Goal: Task Accomplishment & Management: Complete application form

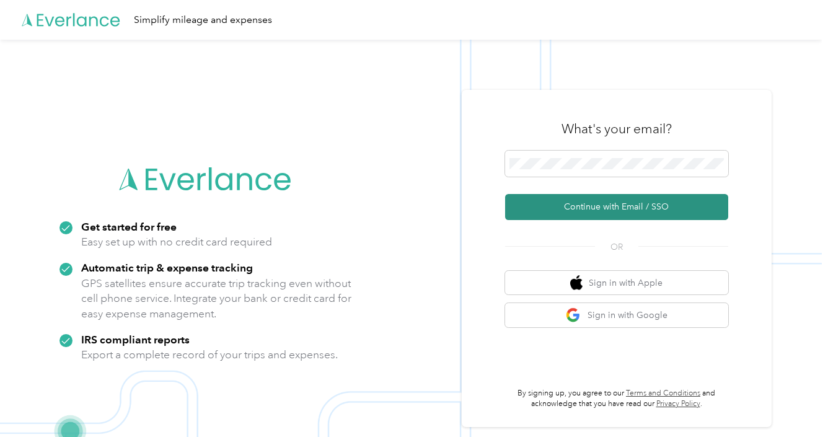
click at [632, 209] on button "Continue with Email / SSO" at bounding box center [616, 207] width 223 height 26
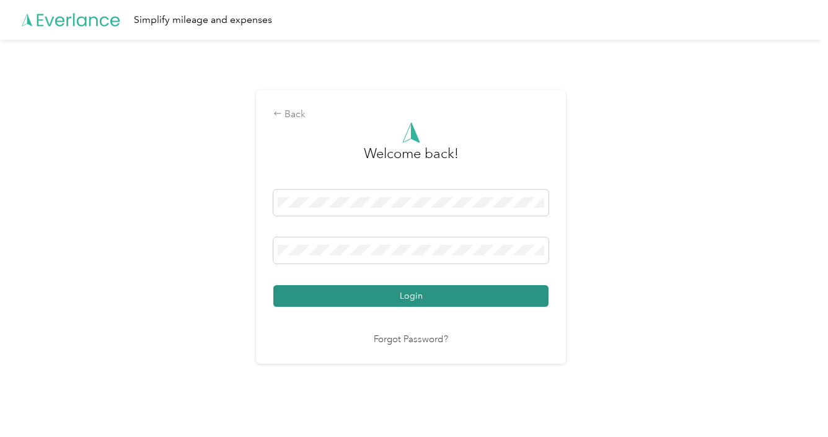
click at [434, 300] on button "Login" at bounding box center [410, 296] width 275 height 22
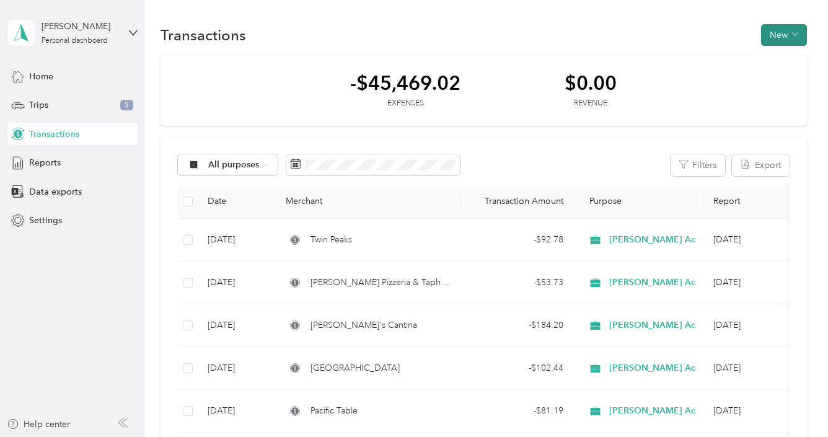
click at [784, 38] on button "New" at bounding box center [784, 35] width 46 height 22
click at [776, 66] on li "Expense" at bounding box center [773, 58] width 64 height 22
click at [768, 62] on span "Expense" at bounding box center [779, 57] width 33 height 13
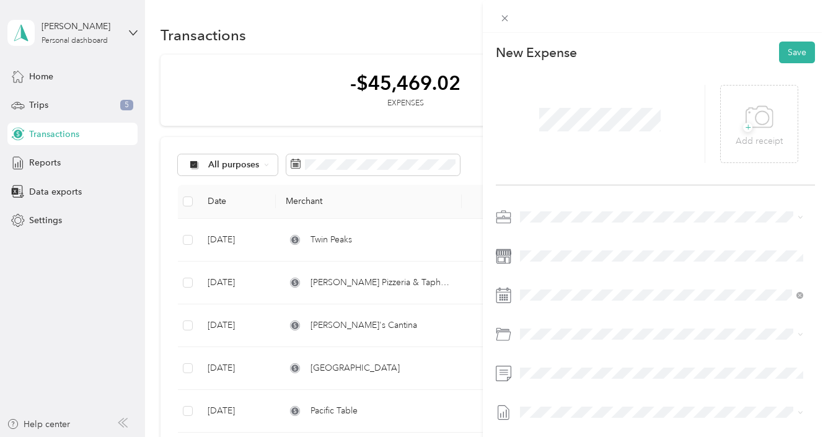
click at [531, 307] on div at bounding box center [655, 337] width 319 height 260
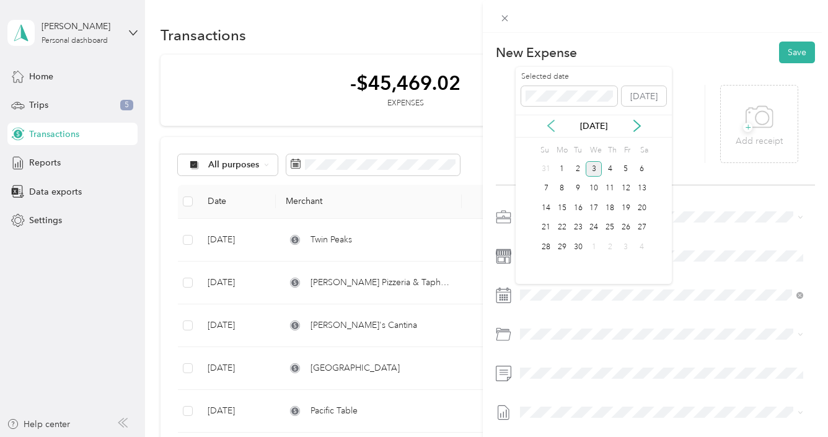
click at [550, 126] on icon at bounding box center [551, 126] width 12 height 12
click at [624, 211] on div "20" at bounding box center [626, 207] width 16 height 15
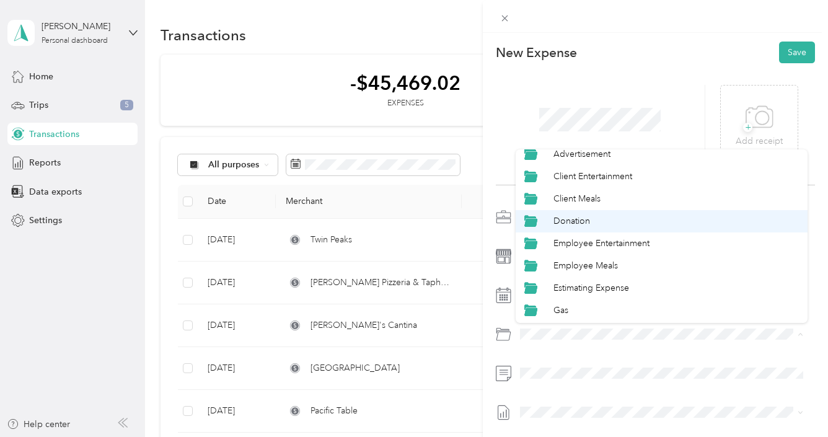
scroll to position [50, 0]
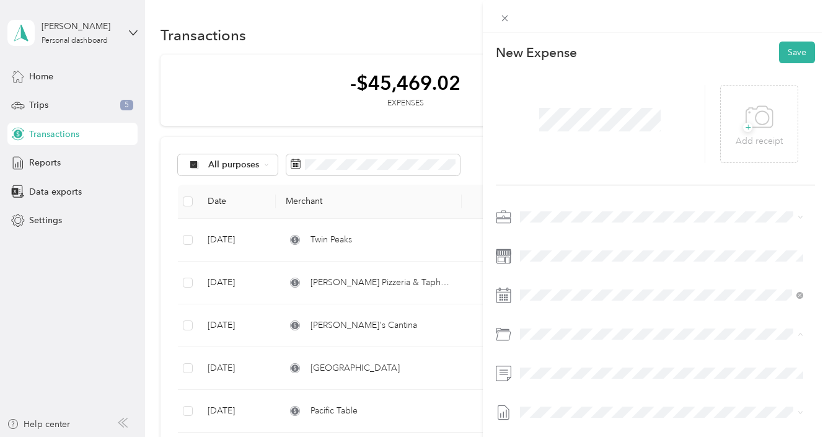
click at [611, 255] on li "Employee Meals" at bounding box center [661, 248] width 292 height 22
click at [793, 56] on button "Save" at bounding box center [797, 53] width 36 height 22
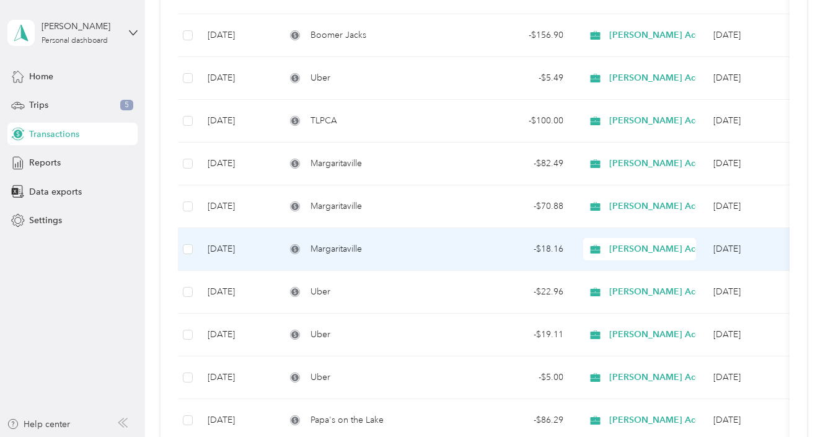
scroll to position [396, 0]
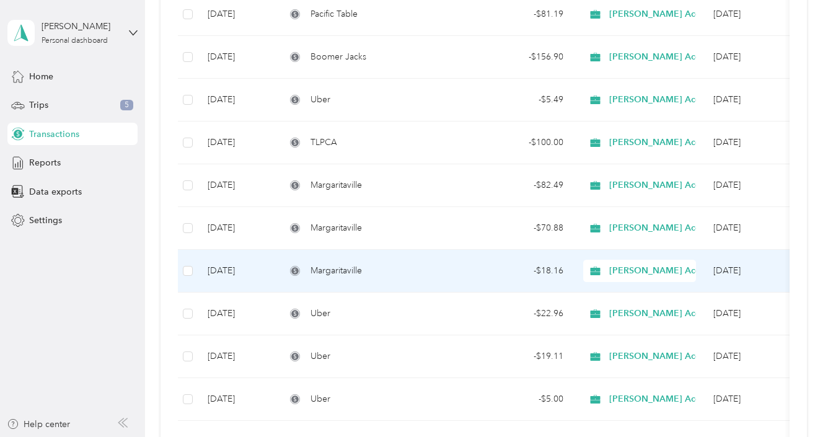
click at [338, 266] on span "Margaritaville" at bounding box center [335, 271] width 51 height 14
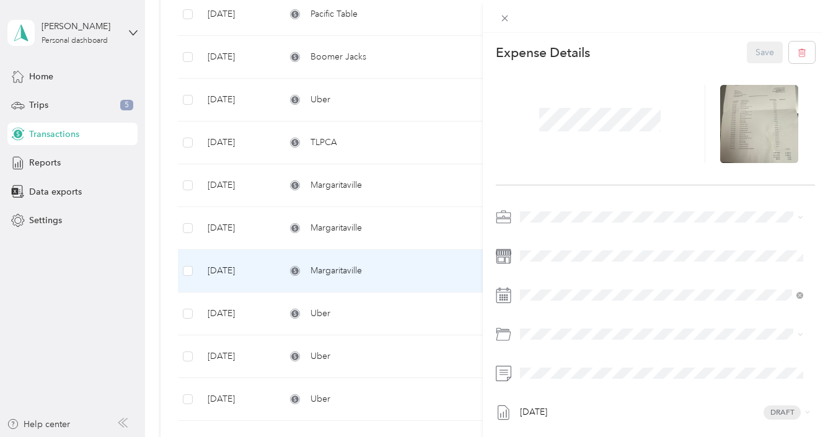
click at [740, 27] on div at bounding box center [655, 16] width 345 height 33
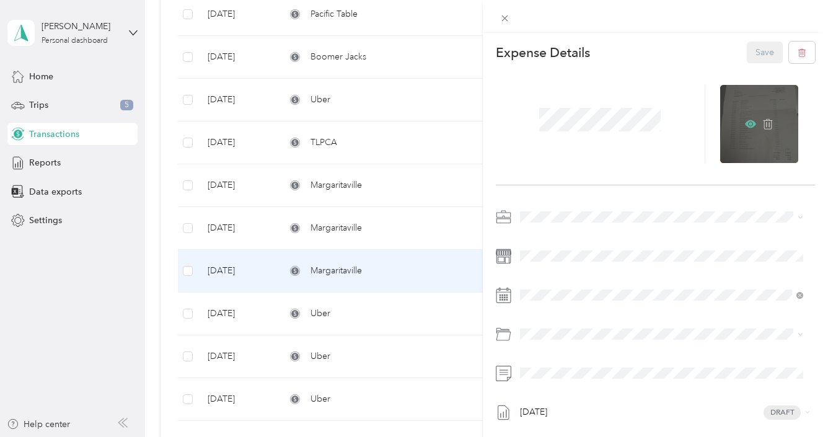
click at [748, 124] on icon at bounding box center [750, 124] width 4 height 4
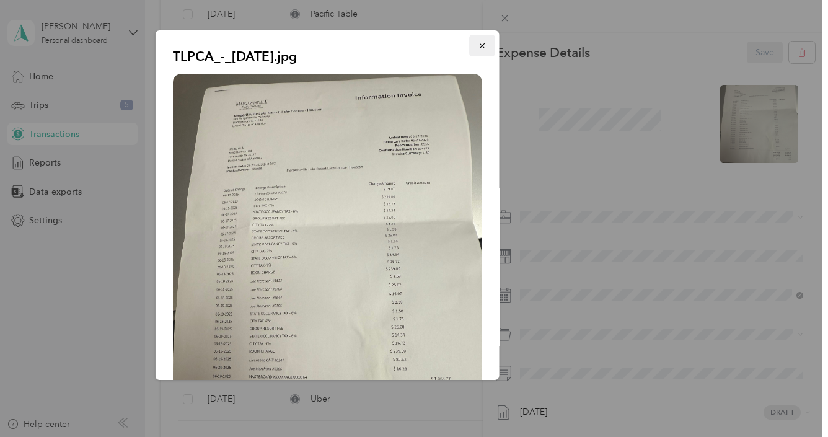
click at [478, 52] on button "button" at bounding box center [482, 46] width 26 height 22
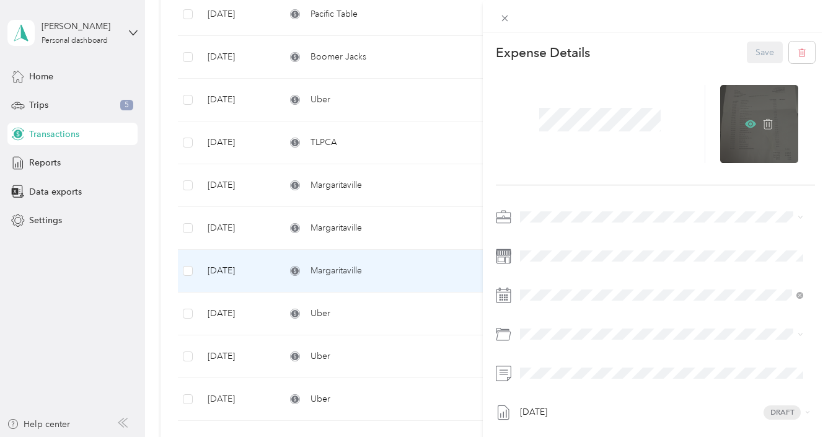
click at [745, 125] on icon at bounding box center [750, 123] width 11 height 7
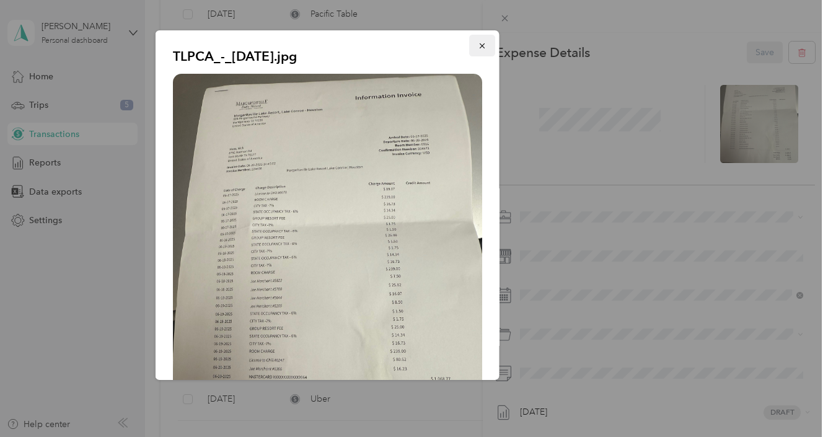
click at [469, 45] on button "button" at bounding box center [482, 46] width 26 height 22
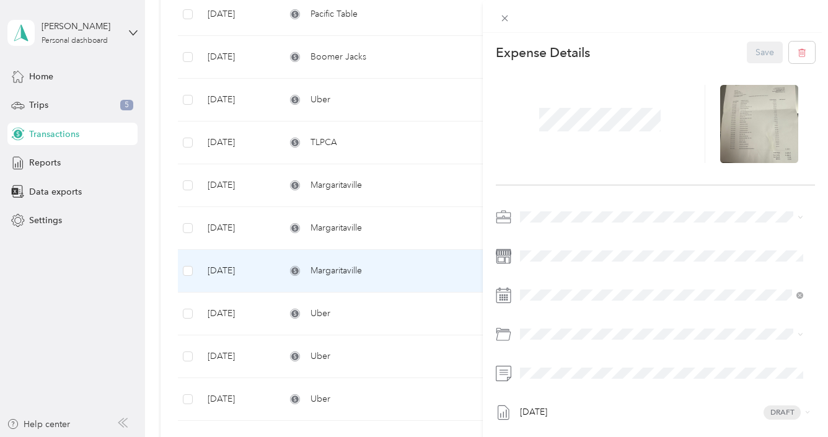
click at [320, 230] on div "This expense cannot be edited because it is either under review, approved, or p…" at bounding box center [414, 218] width 828 height 437
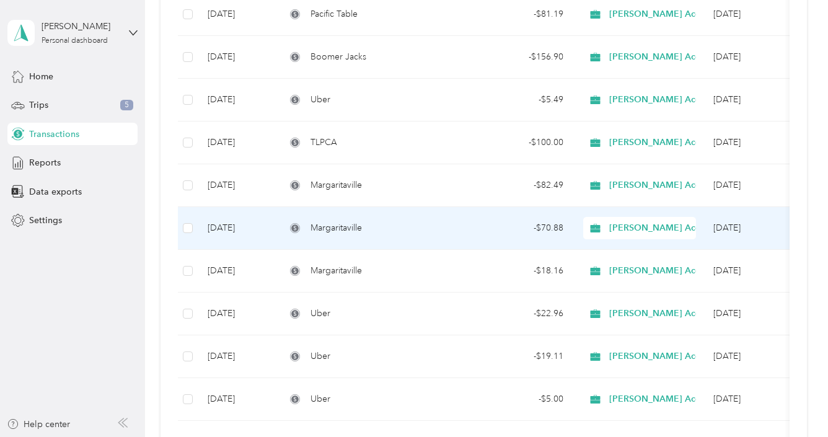
click at [338, 230] on span "Margaritaville" at bounding box center [335, 228] width 51 height 14
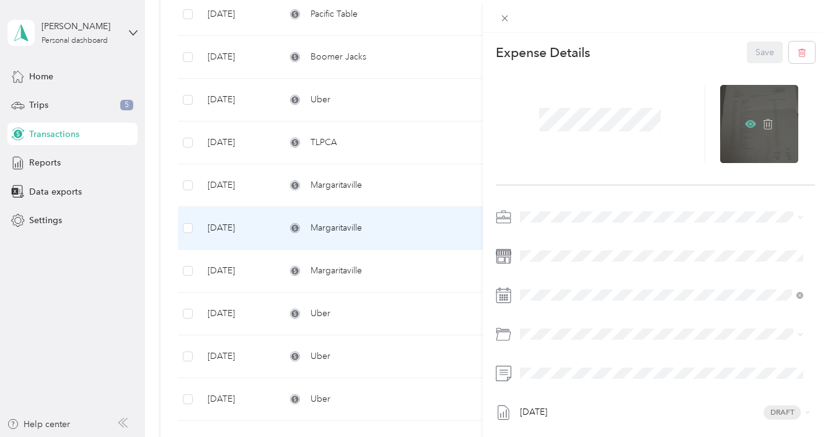
click at [745, 124] on icon at bounding box center [750, 123] width 11 height 7
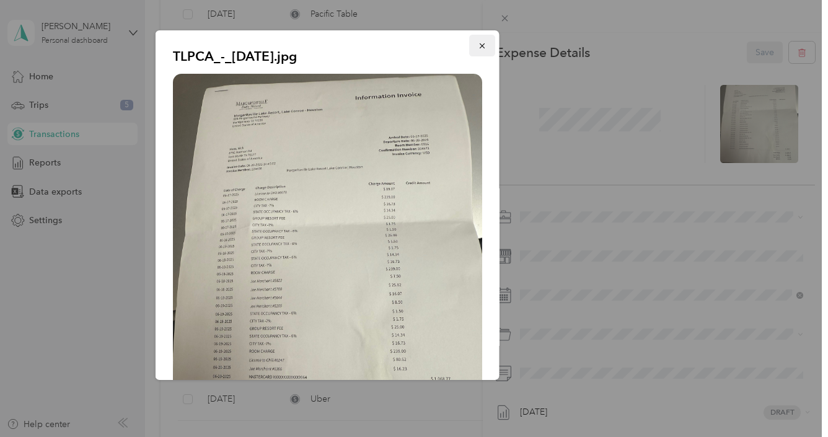
click at [478, 48] on icon "button" at bounding box center [482, 46] width 9 height 9
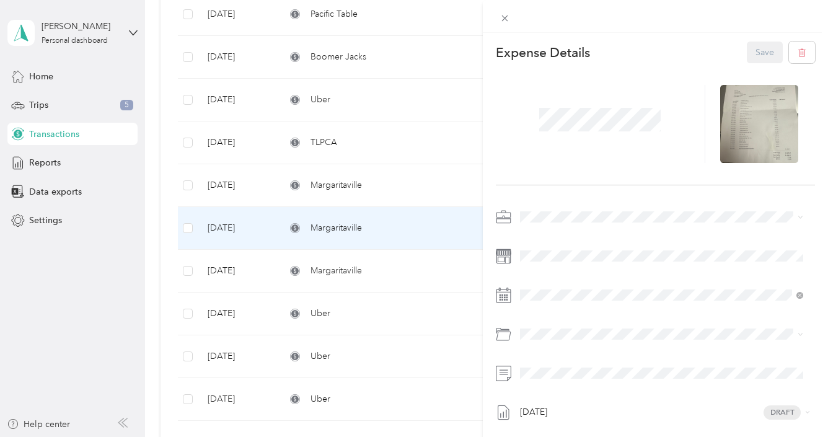
click at [342, 187] on div "This expense cannot be edited because it is either under review, approved, or p…" at bounding box center [414, 218] width 828 height 437
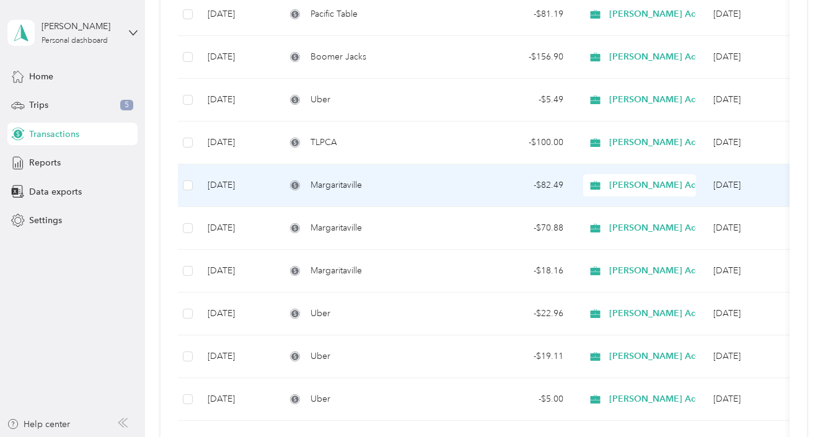
click at [342, 187] on span "Margaritaville" at bounding box center [335, 185] width 51 height 14
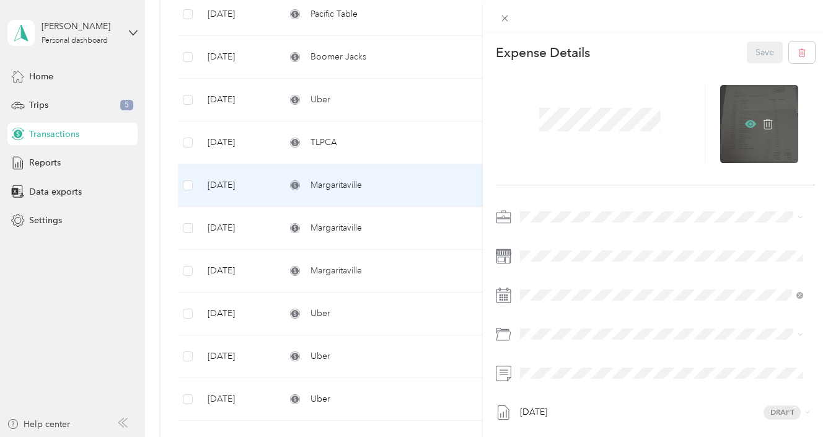
click at [745, 123] on icon at bounding box center [750, 123] width 11 height 7
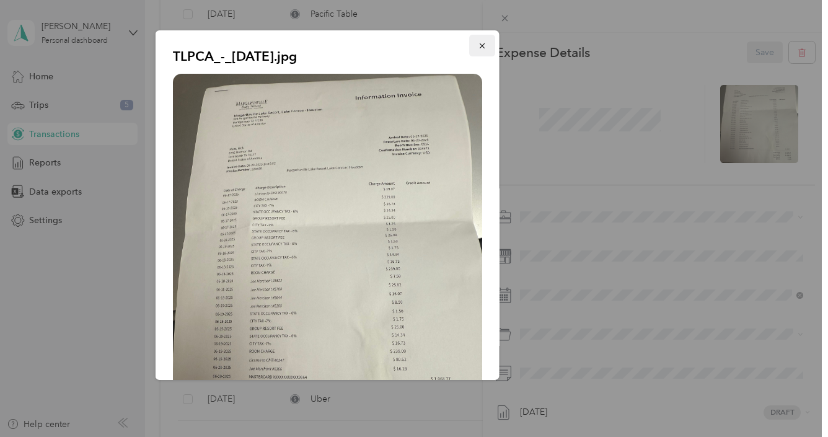
click at [481, 46] on button "button" at bounding box center [482, 46] width 26 height 22
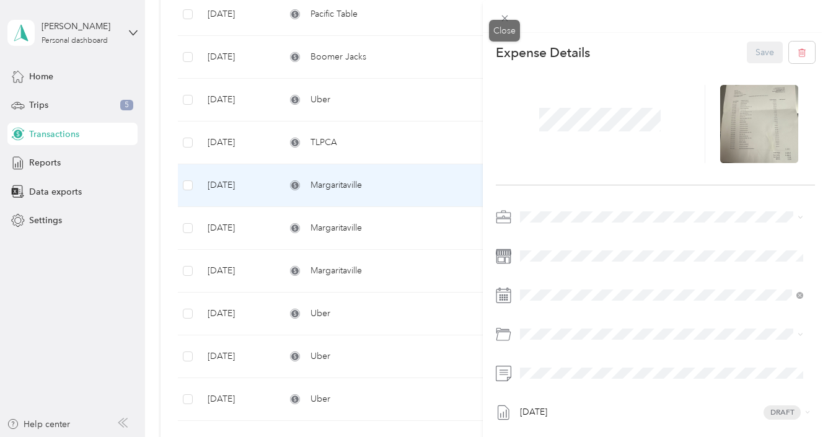
click at [504, 20] on icon at bounding box center [504, 18] width 11 height 11
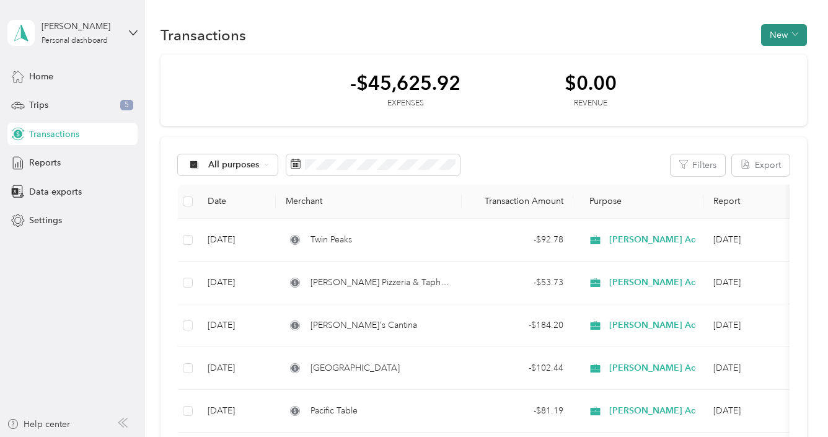
click at [792, 33] on icon "button" at bounding box center [795, 34] width 6 height 6
click at [779, 56] on span "Expense" at bounding box center [779, 57] width 33 height 13
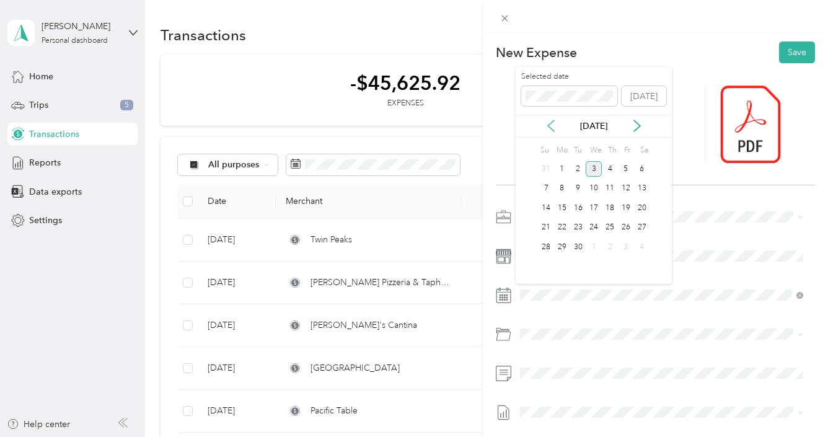
click at [545, 131] on div "[DATE]" at bounding box center [593, 126] width 156 height 13
click at [548, 128] on icon at bounding box center [551, 126] width 12 height 12
click at [612, 204] on div "19" at bounding box center [609, 207] width 16 height 15
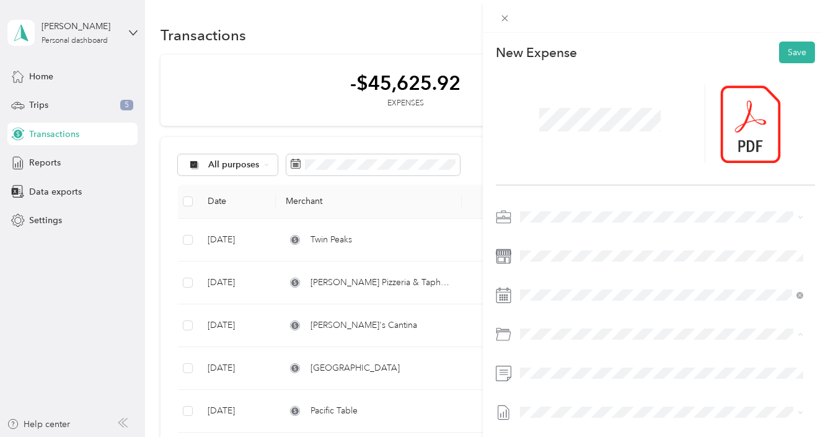
click at [603, 275] on span "Employee Entertainment" at bounding box center [601, 275] width 96 height 11
click at [526, 365] on span at bounding box center [664, 373] width 299 height 20
click at [781, 50] on button "Save" at bounding box center [797, 53] width 36 height 22
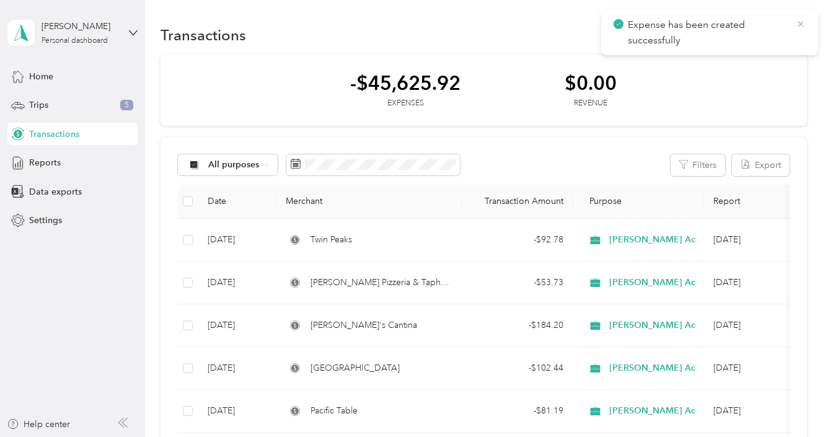
click at [803, 20] on icon at bounding box center [800, 24] width 10 height 11
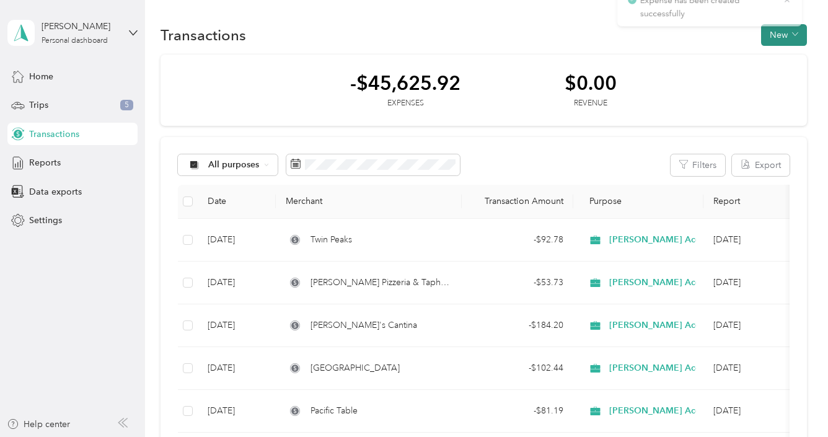
click at [769, 36] on button "New" at bounding box center [784, 35] width 46 height 22
click at [772, 55] on span "Expense" at bounding box center [779, 57] width 33 height 13
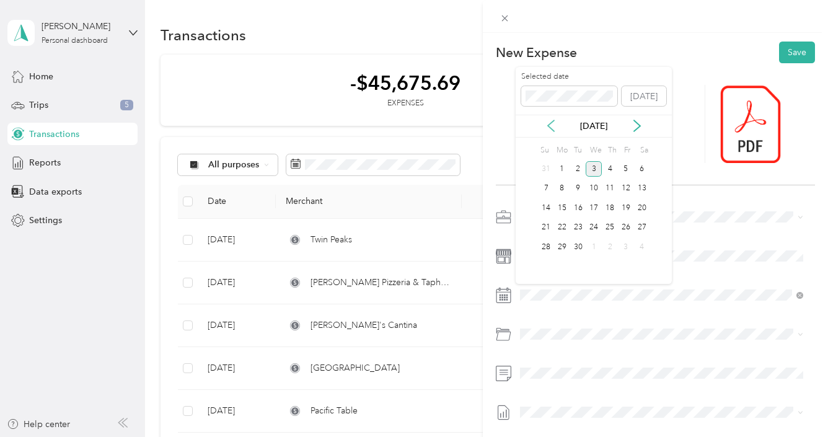
click at [553, 130] on icon at bounding box center [551, 126] width 6 height 11
click at [607, 208] on div "19" at bounding box center [609, 207] width 16 height 15
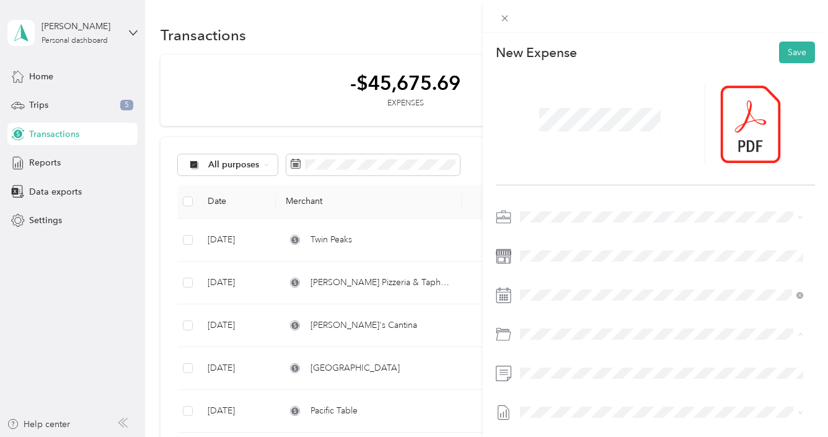
click at [595, 278] on span "Employee Entertainment" at bounding box center [601, 275] width 96 height 11
click at [793, 50] on button "Save" at bounding box center [797, 53] width 36 height 22
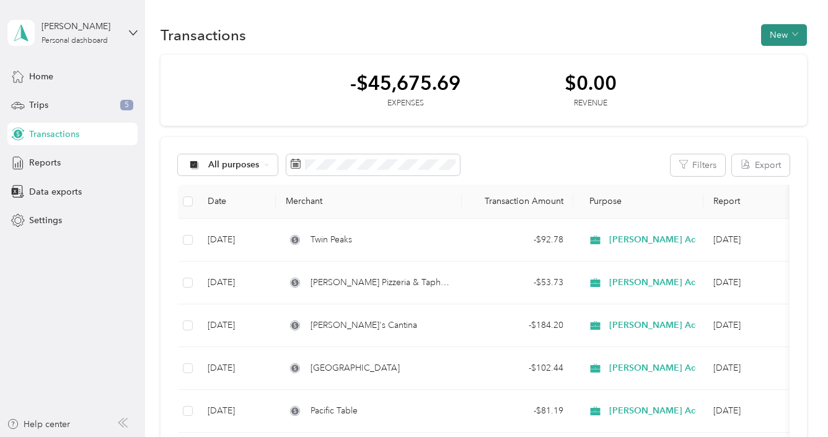
click at [761, 35] on button "New" at bounding box center [784, 35] width 46 height 22
click at [771, 57] on span "Expense" at bounding box center [779, 57] width 33 height 13
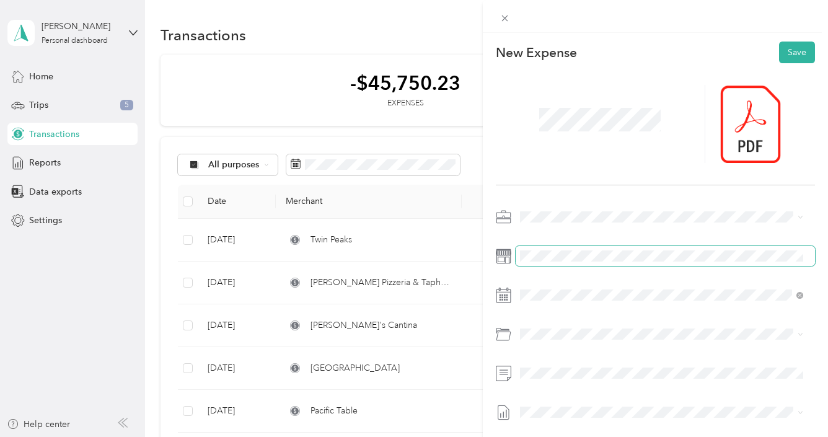
click at [566, 248] on span at bounding box center [664, 256] width 299 height 20
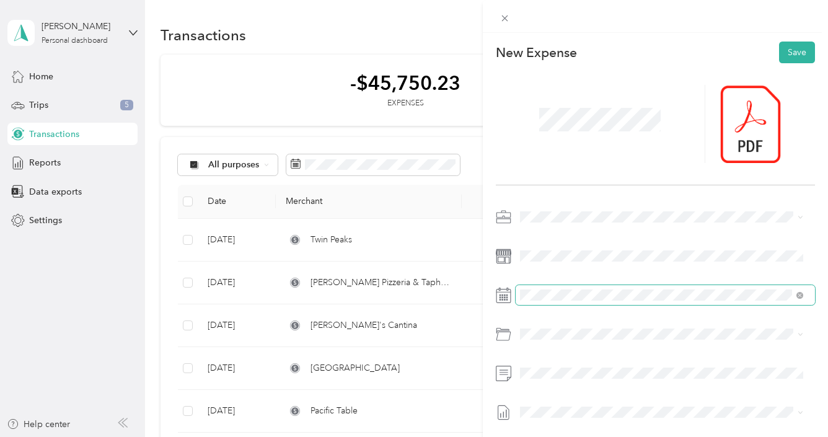
click at [559, 304] on div at bounding box center [655, 337] width 319 height 260
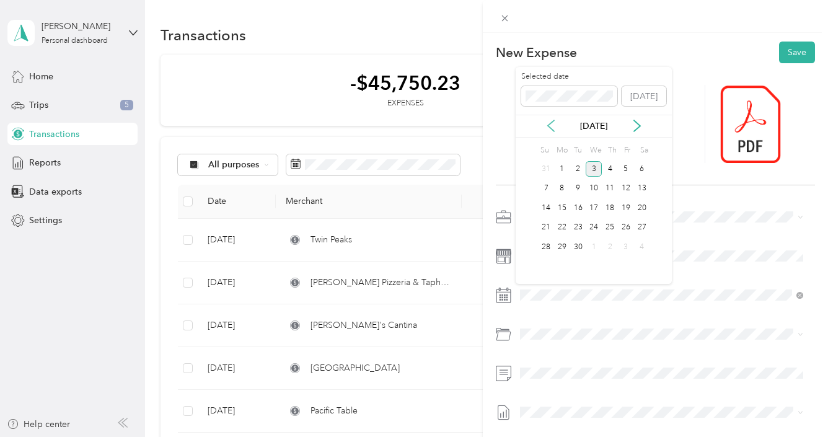
click at [549, 126] on icon at bounding box center [551, 126] width 12 height 12
click at [614, 208] on div "19" at bounding box center [609, 207] width 16 height 15
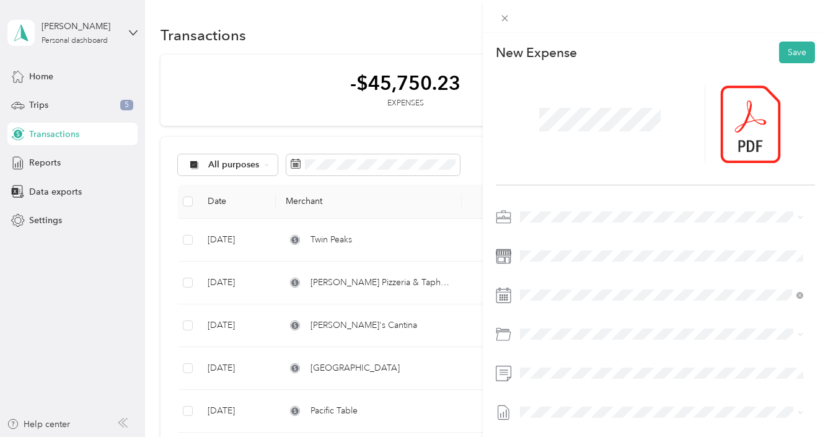
click at [597, 278] on div "Employee Entertainment" at bounding box center [675, 274] width 245 height 13
click at [790, 50] on button "Save" at bounding box center [797, 53] width 36 height 22
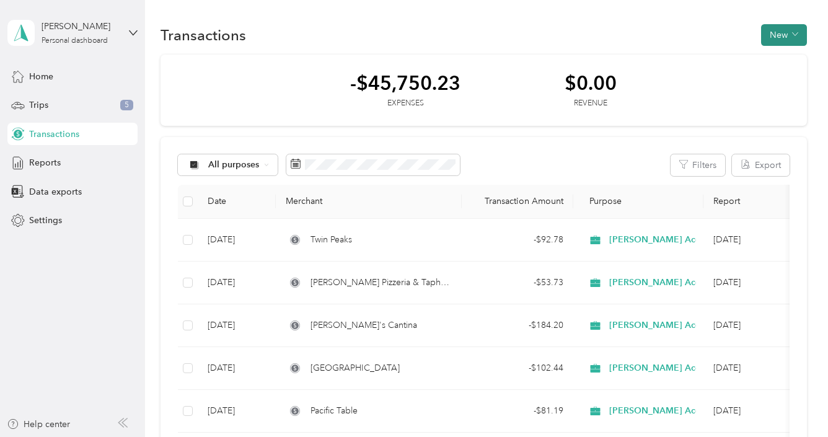
click at [773, 39] on button "New" at bounding box center [784, 35] width 46 height 22
click at [773, 59] on span "Expense" at bounding box center [779, 57] width 33 height 13
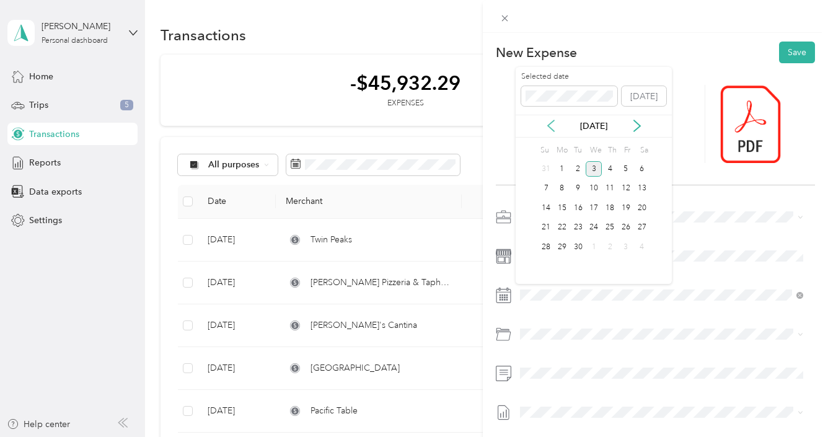
click at [556, 126] on icon at bounding box center [551, 126] width 12 height 12
click at [625, 209] on div "20" at bounding box center [626, 207] width 16 height 15
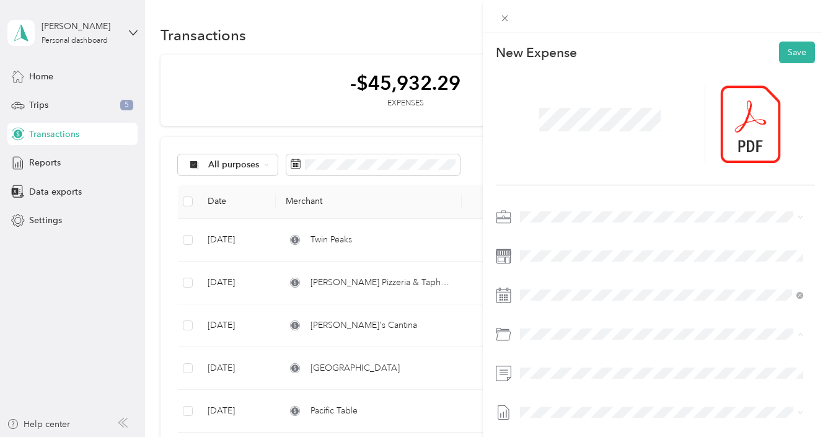
click at [615, 262] on ol "Category Advertisement Client Entertainment Client Meals Donation Employee Ente…" at bounding box center [661, 235] width 292 height 173
drag, startPoint x: 590, startPoint y: 275, endPoint x: 588, endPoint y: 296, distance: 21.1
click at [590, 274] on span "Employee Entertainment" at bounding box center [601, 275] width 96 height 11
click at [784, 47] on button "Save" at bounding box center [797, 53] width 36 height 22
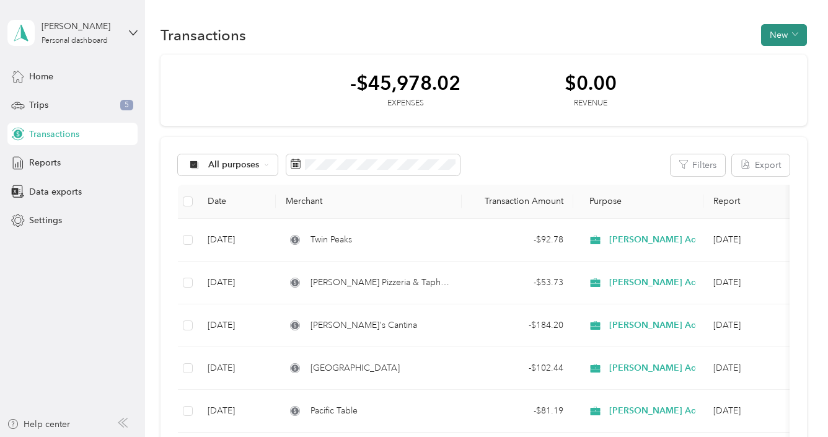
click at [785, 40] on button "New" at bounding box center [784, 35] width 46 height 22
click at [765, 58] on span "Expense" at bounding box center [779, 57] width 33 height 13
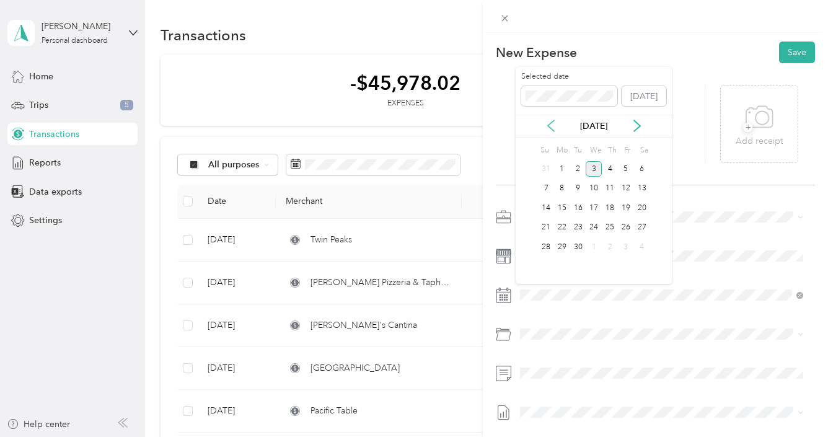
click at [556, 129] on icon at bounding box center [551, 126] width 12 height 12
click at [619, 206] on div "20" at bounding box center [626, 207] width 16 height 15
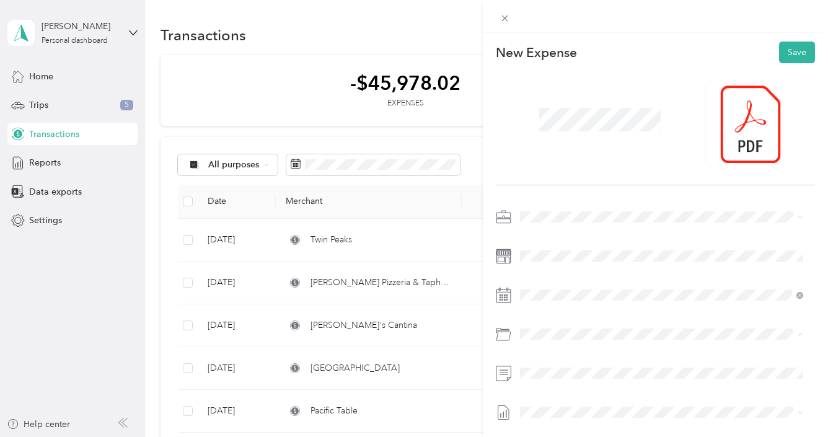
click at [604, 275] on span "Employee Entertainment" at bounding box center [601, 275] width 96 height 11
click at [779, 53] on button "Save" at bounding box center [797, 53] width 36 height 22
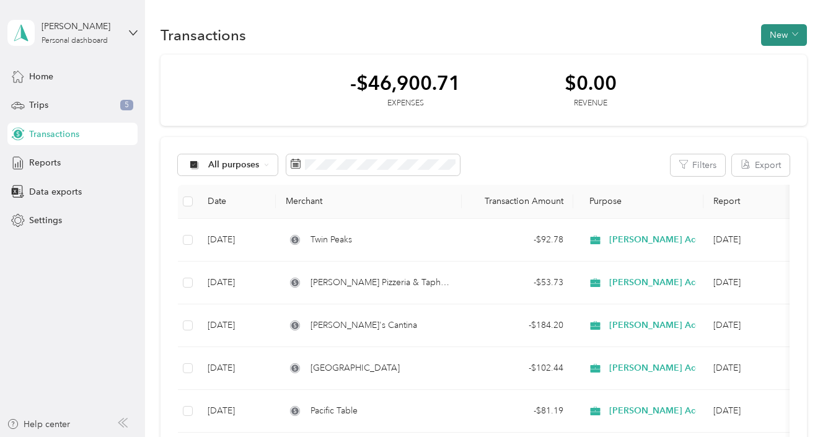
click at [771, 36] on button "New" at bounding box center [784, 35] width 46 height 22
click at [760, 55] on div "Expense" at bounding box center [773, 57] width 47 height 13
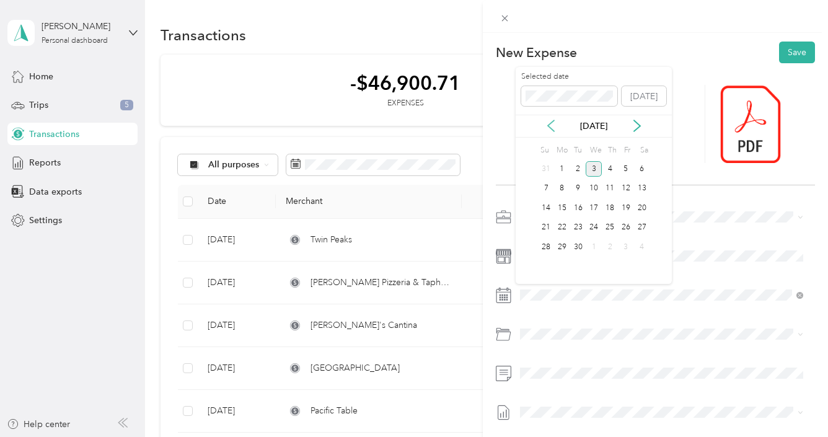
click at [555, 131] on icon at bounding box center [551, 126] width 12 height 12
click at [624, 209] on div "20" at bounding box center [626, 207] width 16 height 15
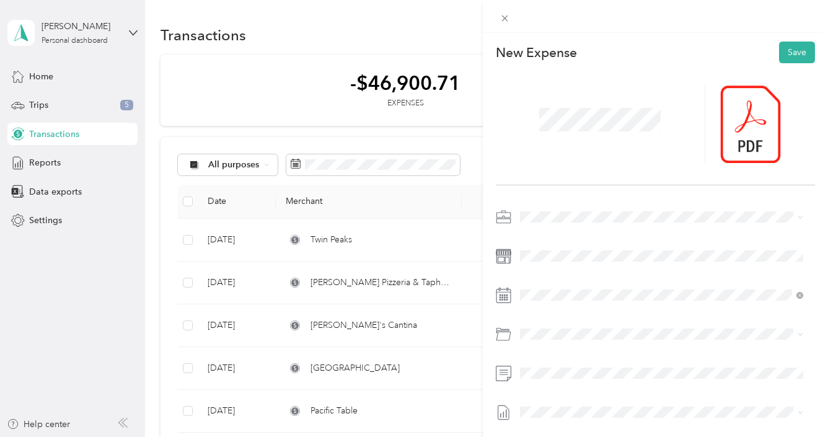
click at [590, 277] on li "Employee Entertainment" at bounding box center [661, 273] width 292 height 22
click at [779, 50] on button "Save" at bounding box center [797, 53] width 36 height 22
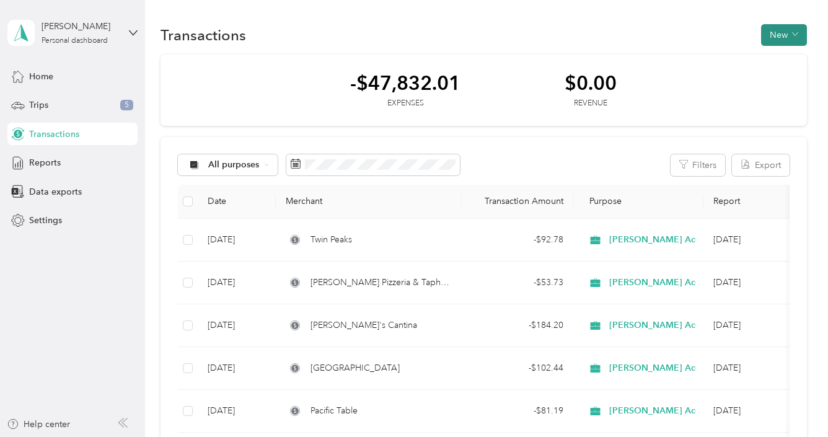
click at [779, 37] on button "New" at bounding box center [784, 35] width 46 height 22
click at [774, 57] on span "Expense" at bounding box center [779, 57] width 33 height 13
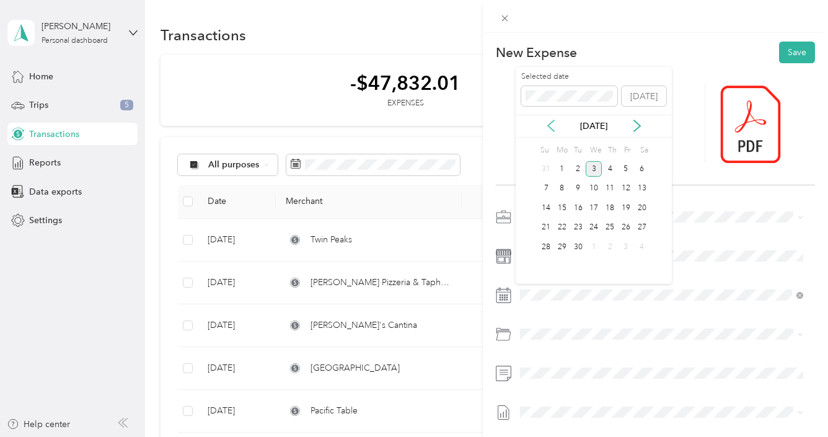
click at [553, 131] on div "[DATE]" at bounding box center [593, 126] width 156 height 13
click at [553, 131] on icon at bounding box center [551, 126] width 12 height 12
click at [623, 207] on div "20" at bounding box center [626, 207] width 16 height 15
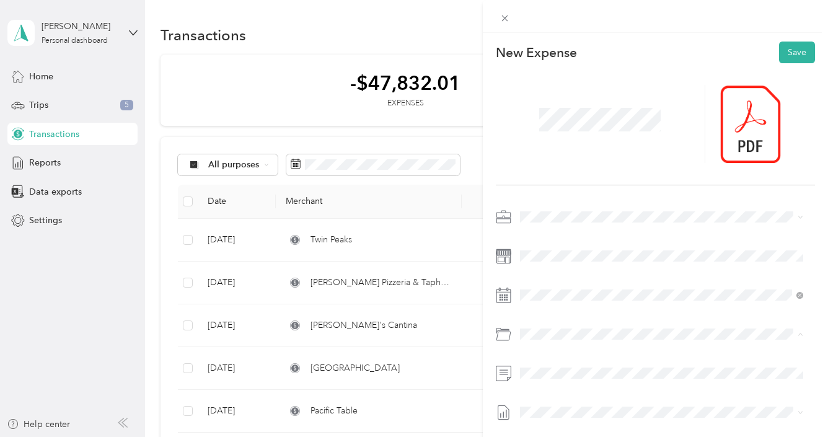
click at [585, 279] on li "Employee Entertainment" at bounding box center [661, 276] width 292 height 22
click at [782, 51] on button "Save" at bounding box center [797, 53] width 36 height 22
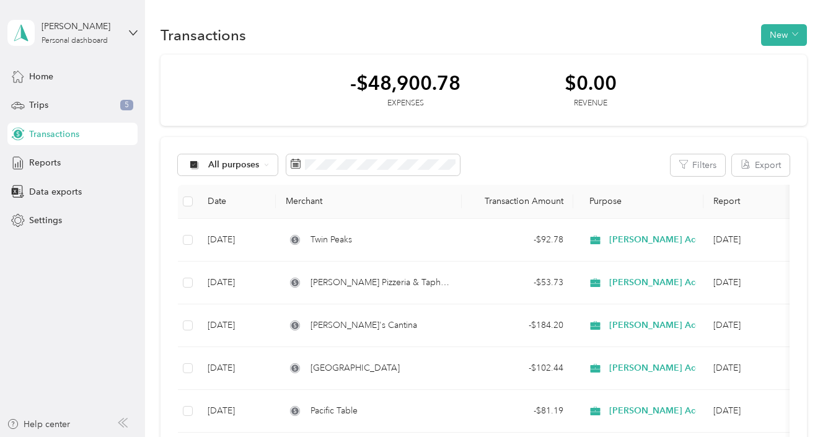
click at [758, 35] on div "Transactions New" at bounding box center [483, 35] width 646 height 26
click at [777, 37] on button "New" at bounding box center [784, 35] width 46 height 22
click at [761, 56] on div "Expense" at bounding box center [773, 57] width 47 height 13
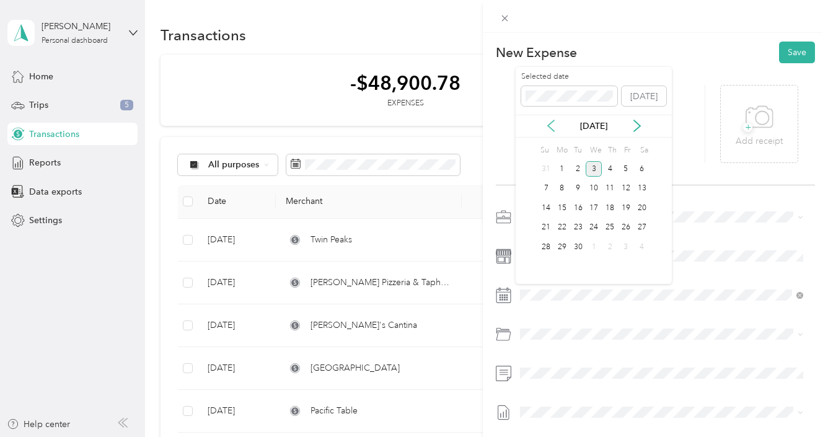
click at [555, 129] on icon at bounding box center [551, 126] width 12 height 12
click at [562, 204] on div "14" at bounding box center [562, 207] width 16 height 15
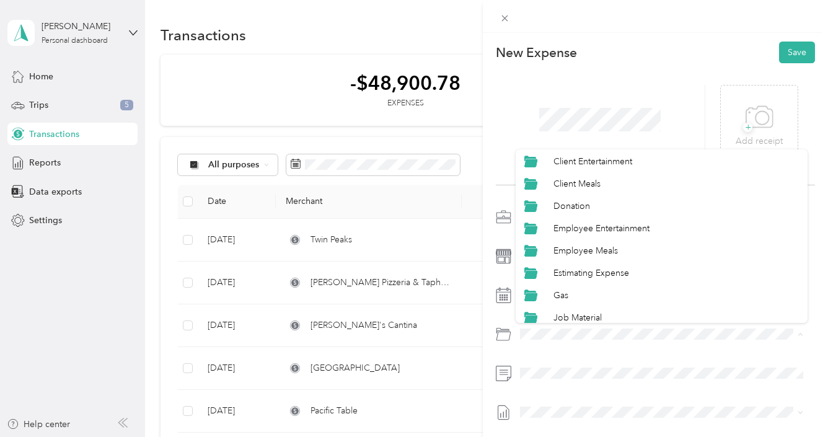
scroll to position [142, 0]
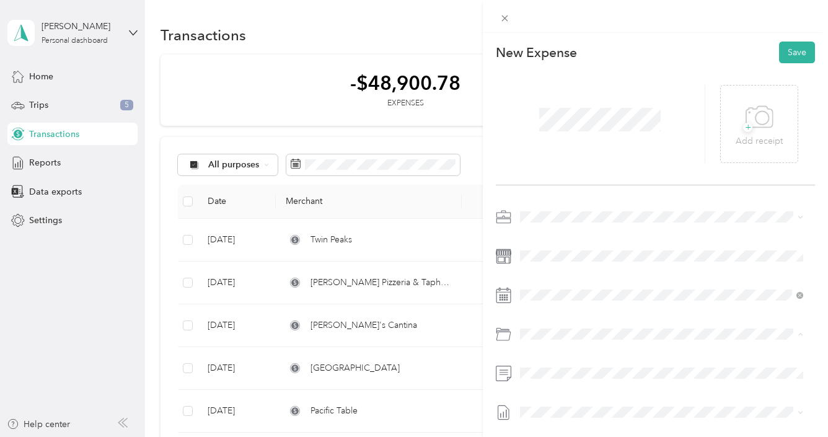
click at [590, 250] on li "Office Supplies" at bounding box center [661, 245] width 292 height 22
click at [779, 55] on button "Save" at bounding box center [797, 53] width 36 height 22
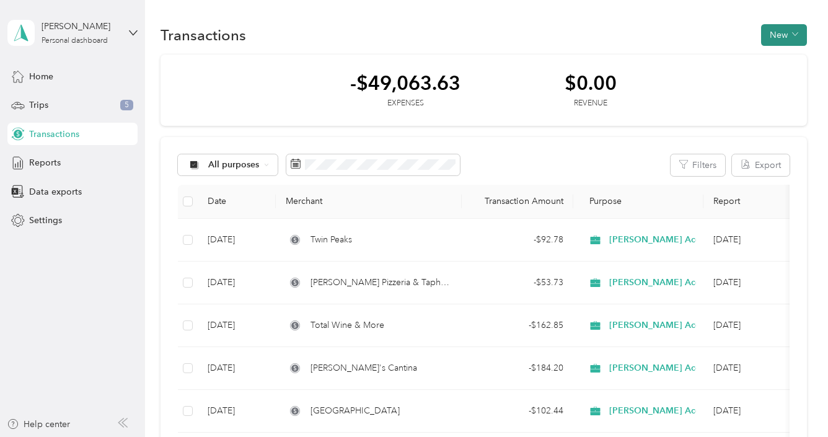
click at [776, 37] on button "New" at bounding box center [784, 35] width 46 height 22
drag, startPoint x: 779, startPoint y: 58, endPoint x: 774, endPoint y: 64, distance: 8.4
click at [779, 58] on span "Expense" at bounding box center [779, 57] width 33 height 13
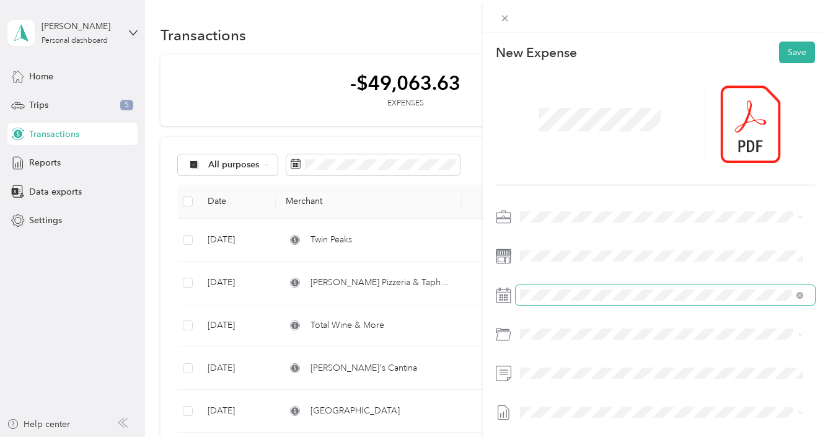
click at [535, 302] on span at bounding box center [664, 295] width 299 height 20
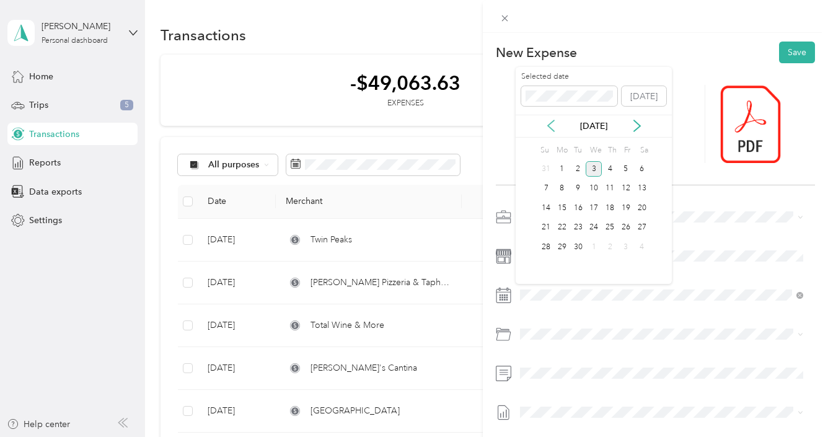
click at [554, 126] on icon at bounding box center [551, 126] width 12 height 12
click at [641, 129] on icon at bounding box center [637, 126] width 12 height 12
click at [561, 212] on div "14" at bounding box center [562, 207] width 16 height 15
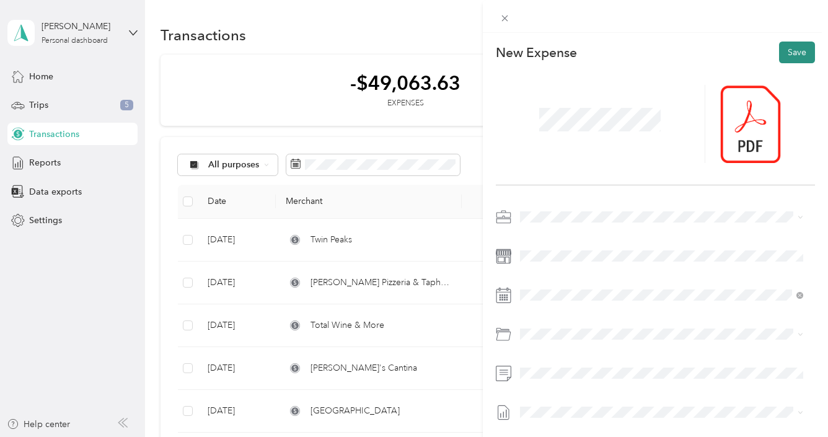
click at [781, 50] on button "Save" at bounding box center [797, 53] width 36 height 22
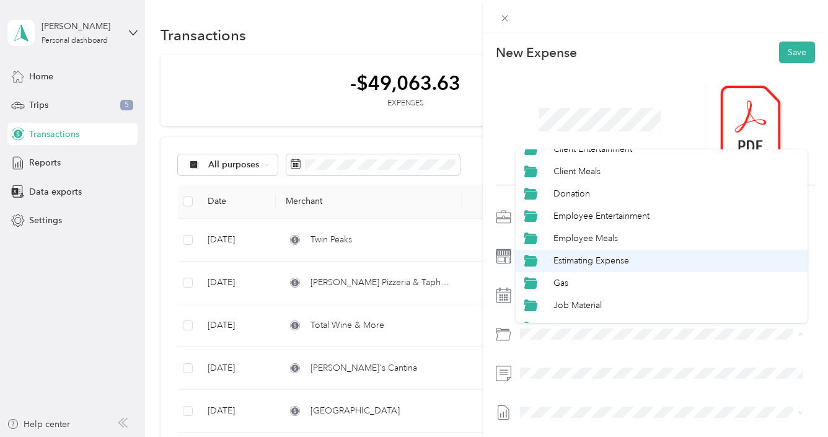
scroll to position [99, 0]
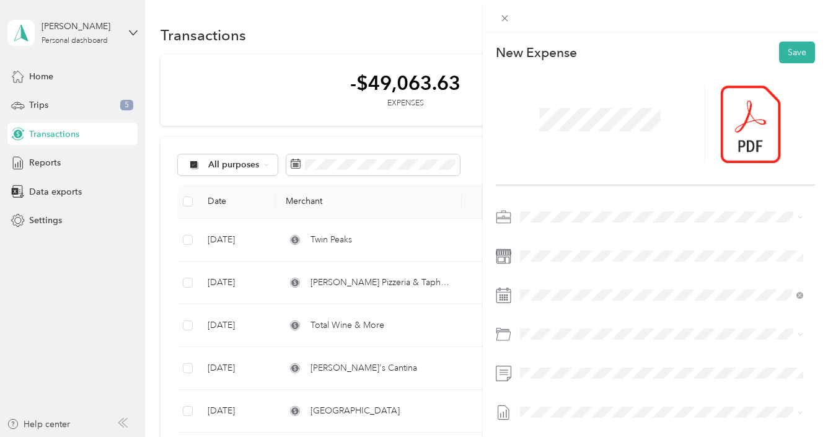
click at [596, 273] on li "Job Material" at bounding box center [661, 264] width 292 height 22
click at [789, 51] on button "Save" at bounding box center [797, 53] width 36 height 22
